Goal: Information Seeking & Learning: Learn about a topic

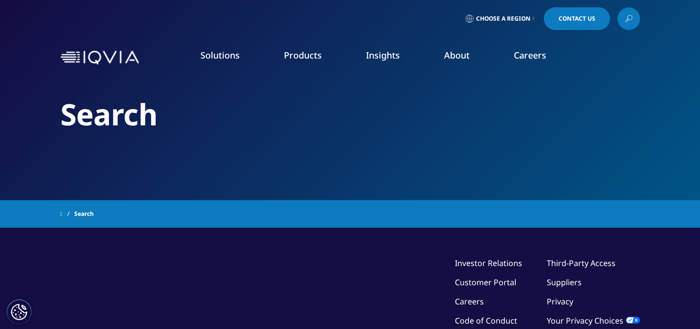
type input "biosimilar"
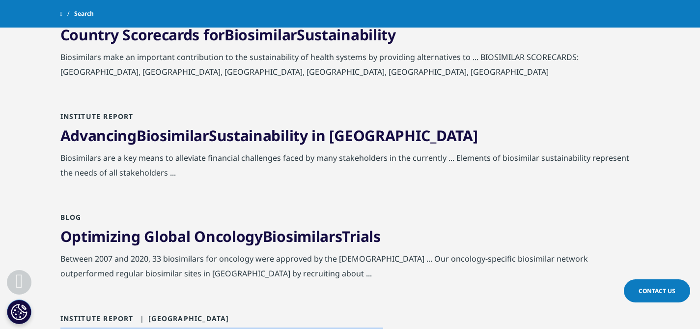
scroll to position [769, 0]
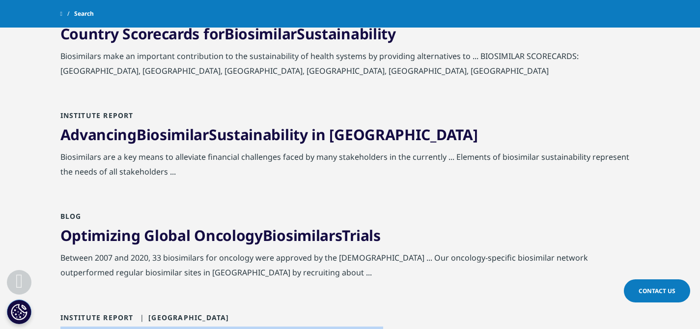
click at [282, 133] on link "Advancing Biosimilar Sustainability in Europe" at bounding box center [269, 134] width 418 height 20
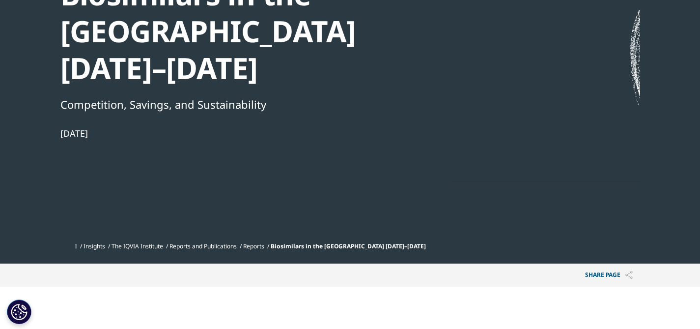
scroll to position [138, 0]
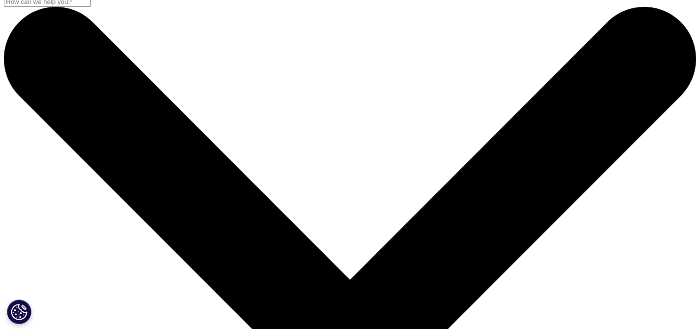
scroll to position [9, 0]
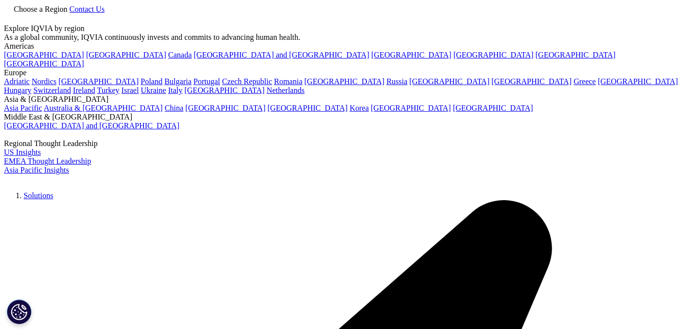
type input "biosimilar"
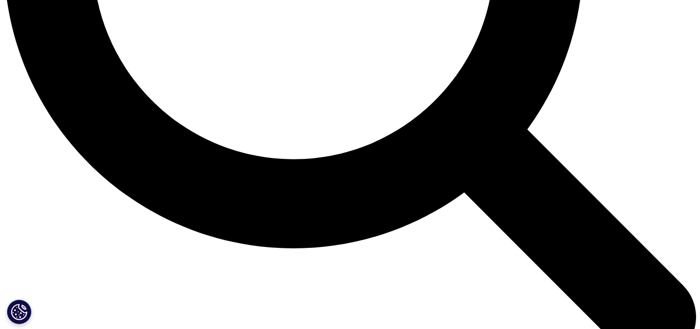
scroll to position [1116, 0]
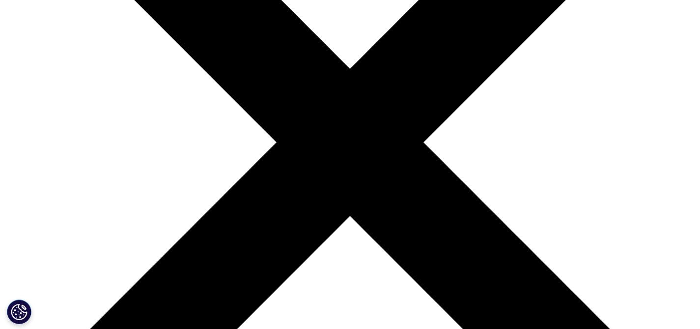
scroll to position [268, 0]
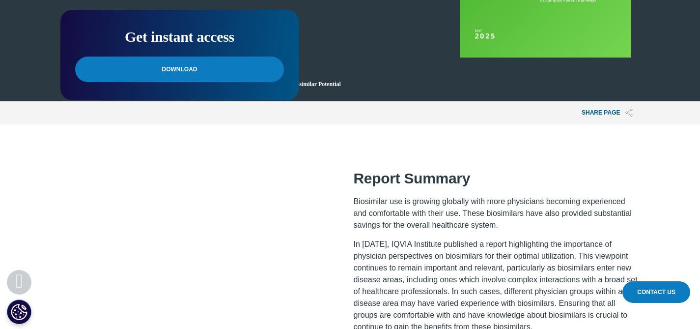
scroll to position [522, 0]
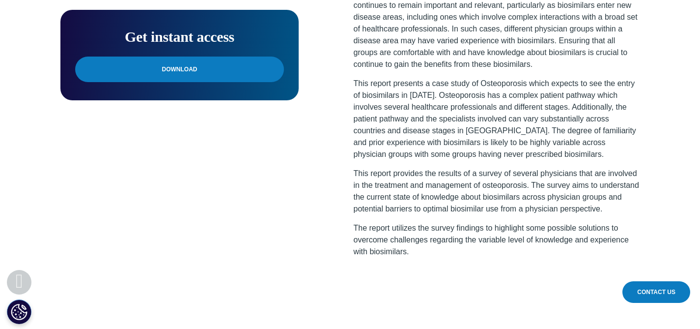
click at [185, 68] on span "Download" at bounding box center [179, 69] width 35 height 11
